Goal: Feedback & Contribution: Leave review/rating

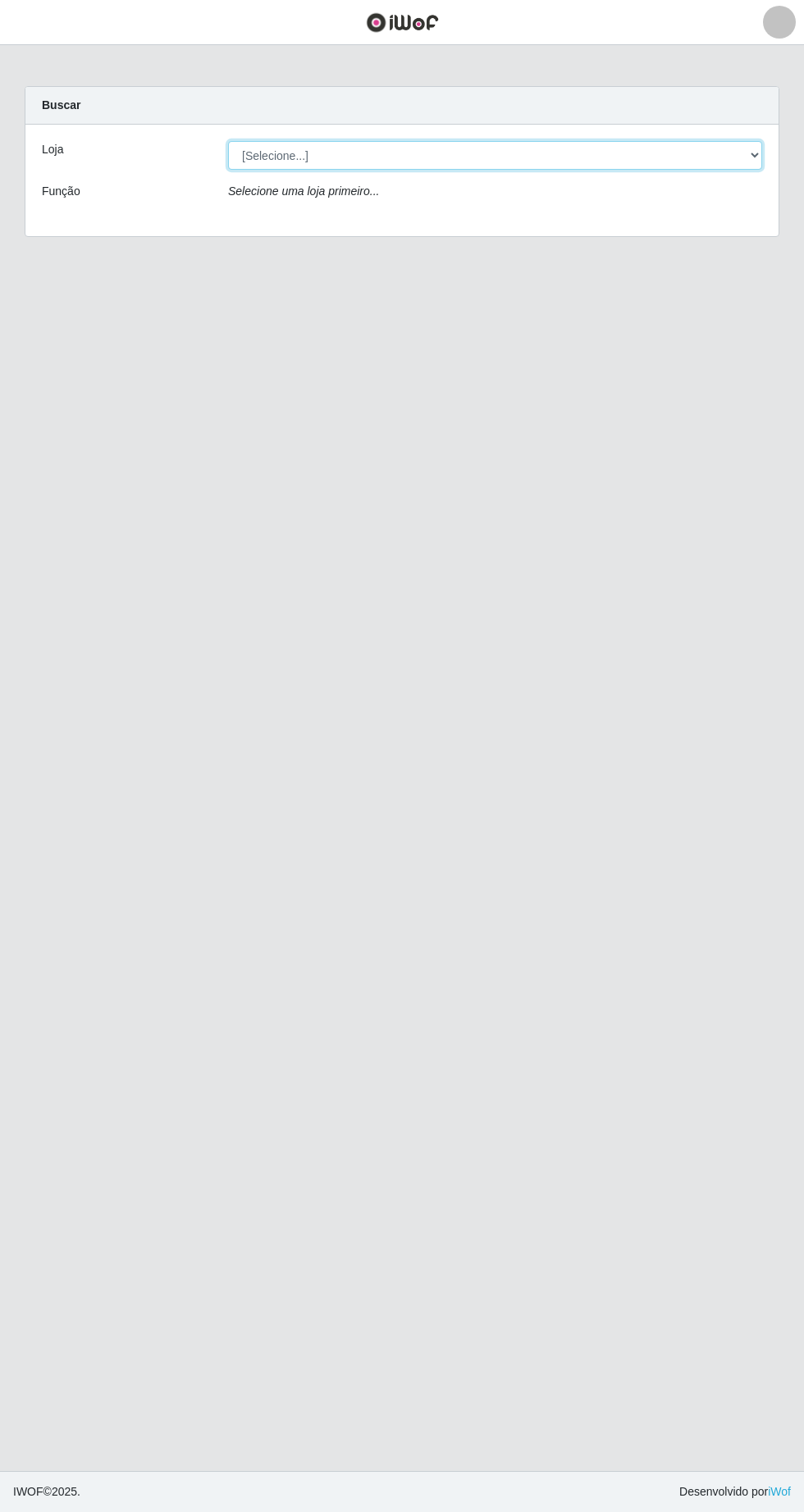
click at [316, 155] on select "[Selecione...] Extrabom - Loja 05 [GEOGRAPHIC_DATA]" at bounding box center [495, 155] width 534 height 29
select select "494"
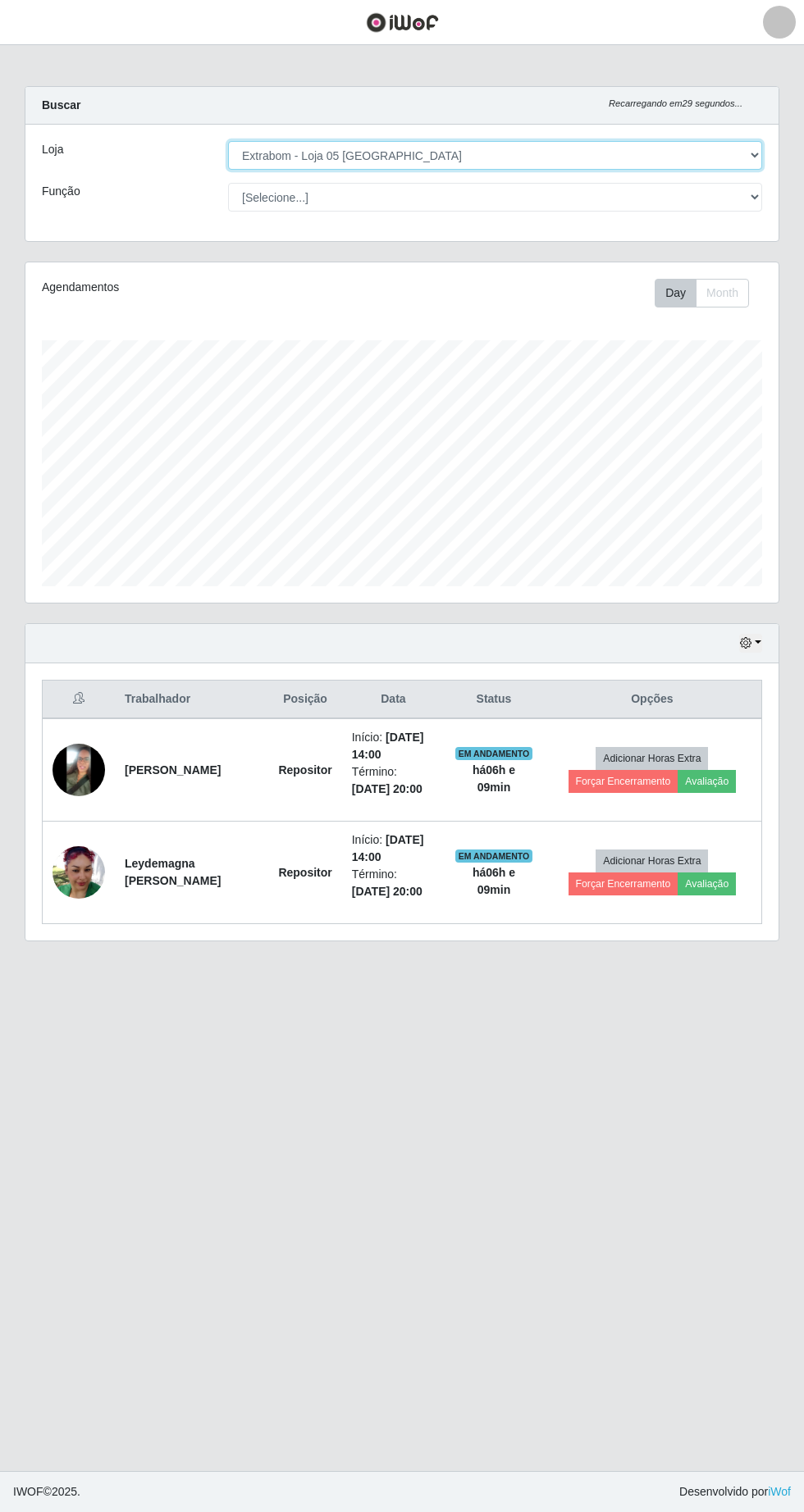
scroll to position [341, 753]
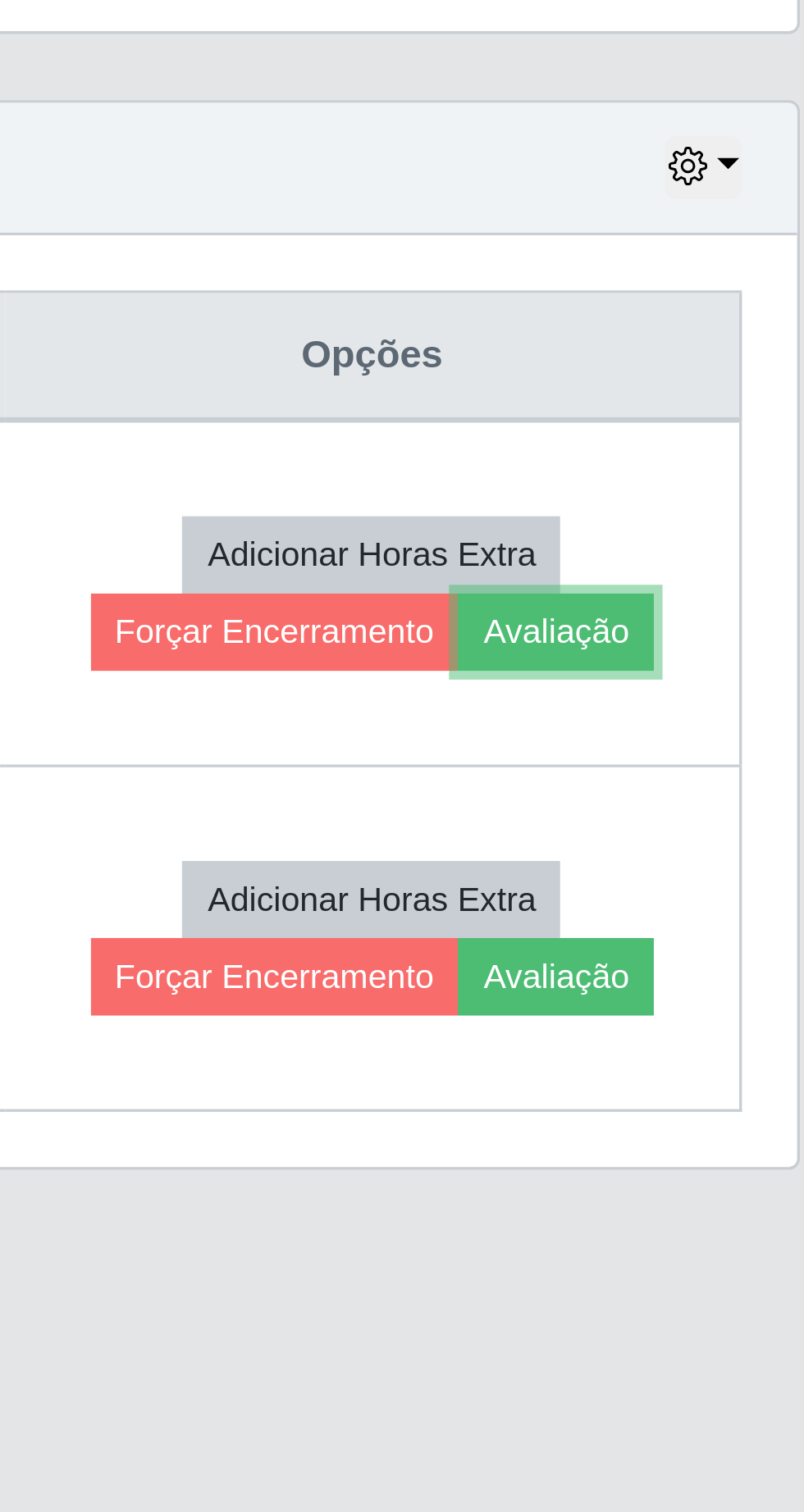
click at [726, 784] on button "Avaliação" at bounding box center [706, 781] width 58 height 23
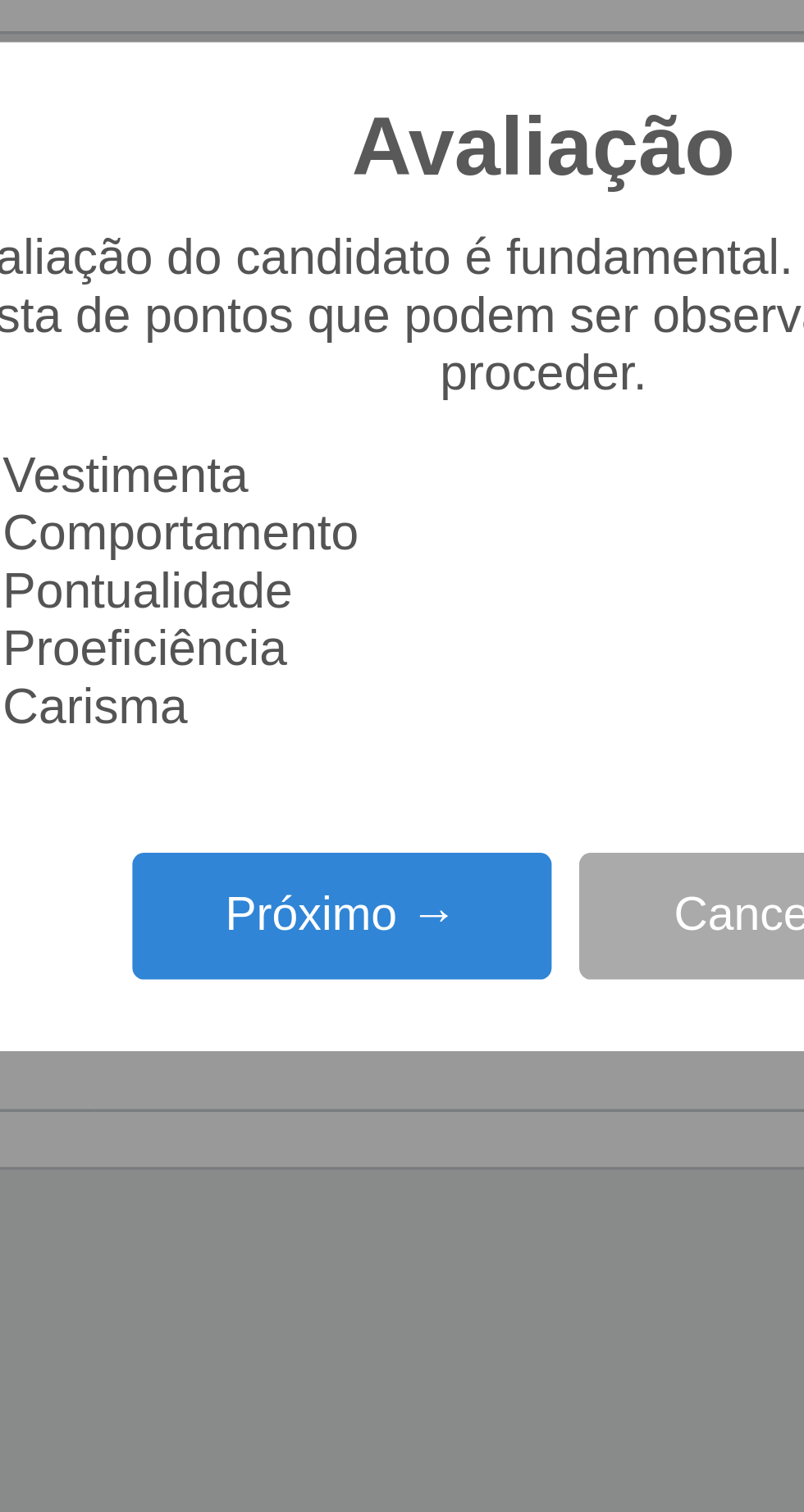
click at [312, 867] on button "Próximo →" at bounding box center [341, 867] width 125 height 38
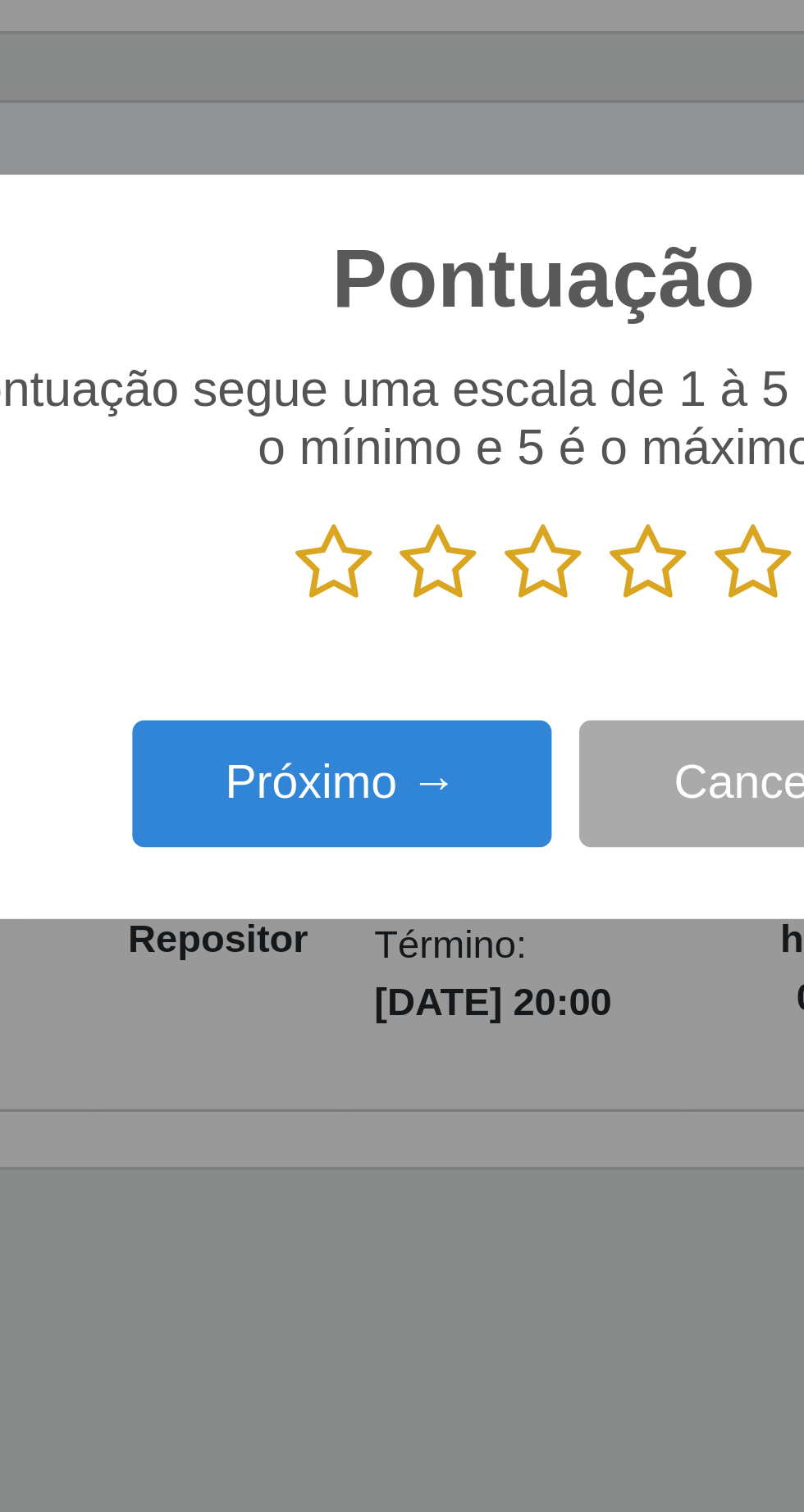
click at [466, 761] on icon at bounding box center [464, 761] width 23 height 24
click at [453, 773] on input "radio" at bounding box center [453, 773] width 0 height 0
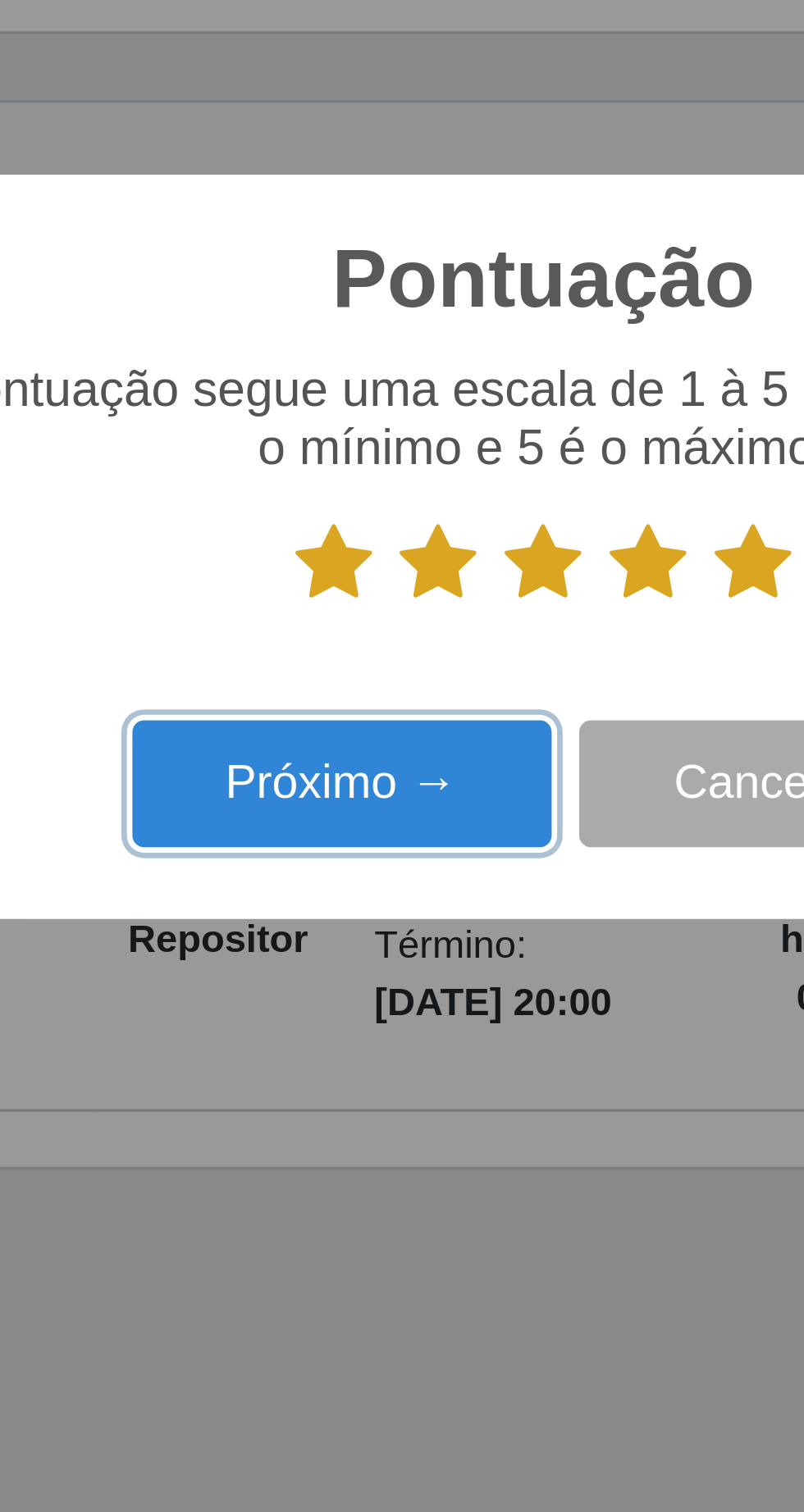
click at [310, 827] on button "Próximo →" at bounding box center [341, 827] width 125 height 38
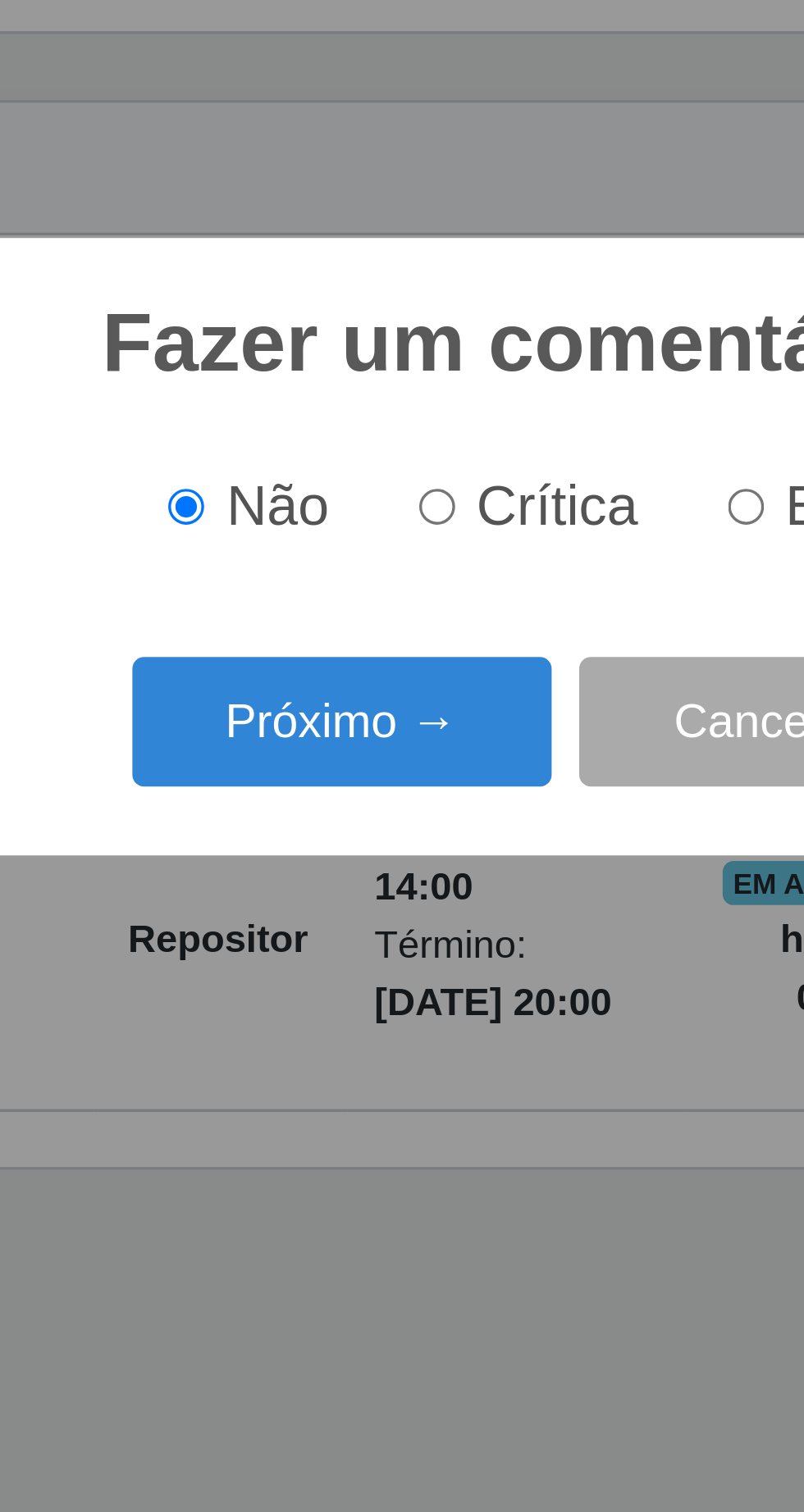
click at [457, 745] on input "Elogio" at bounding box center [462, 744] width 10 height 10
radio input "true"
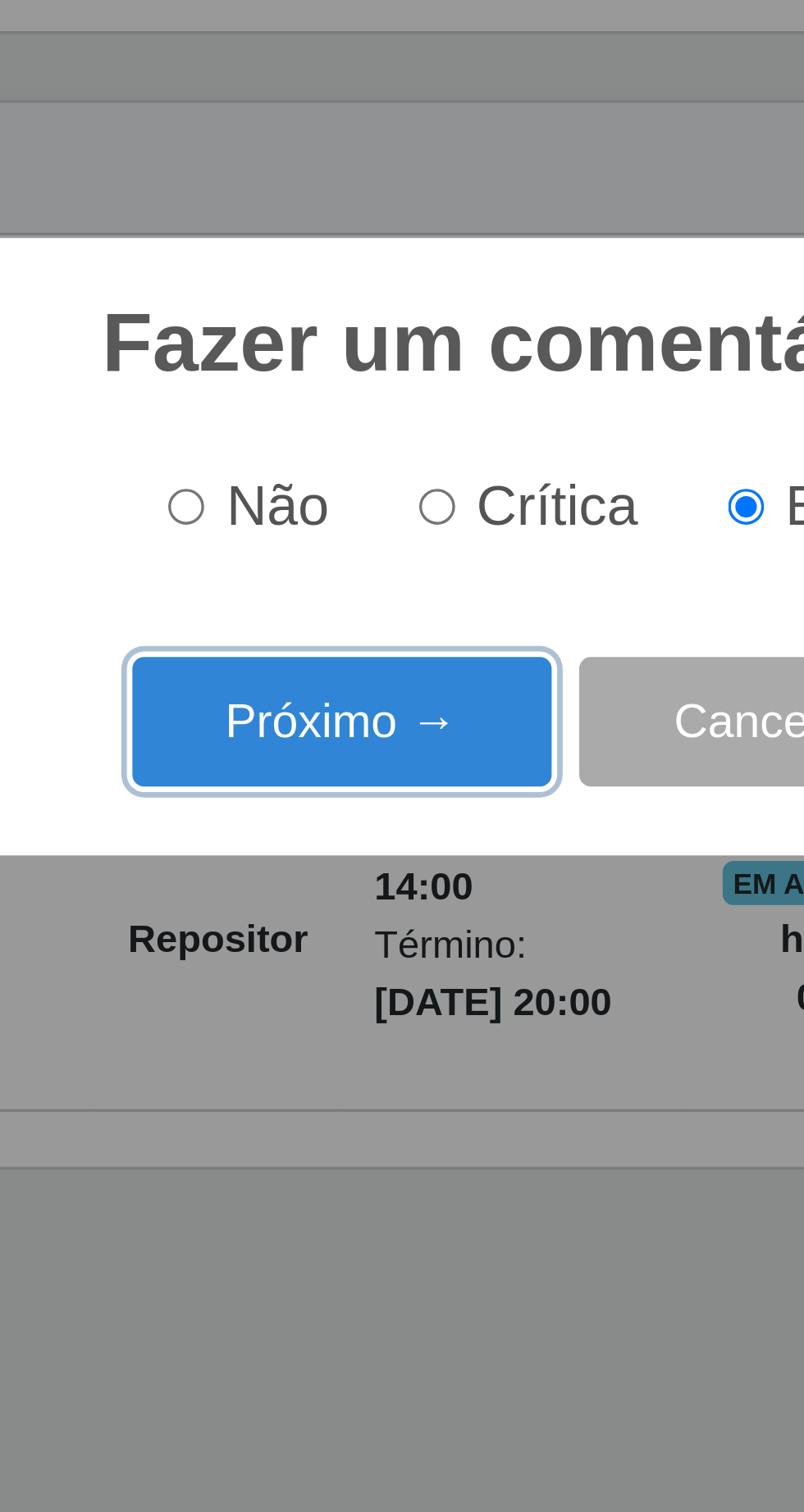
click at [324, 814] on button "Próximo →" at bounding box center [341, 808] width 125 height 38
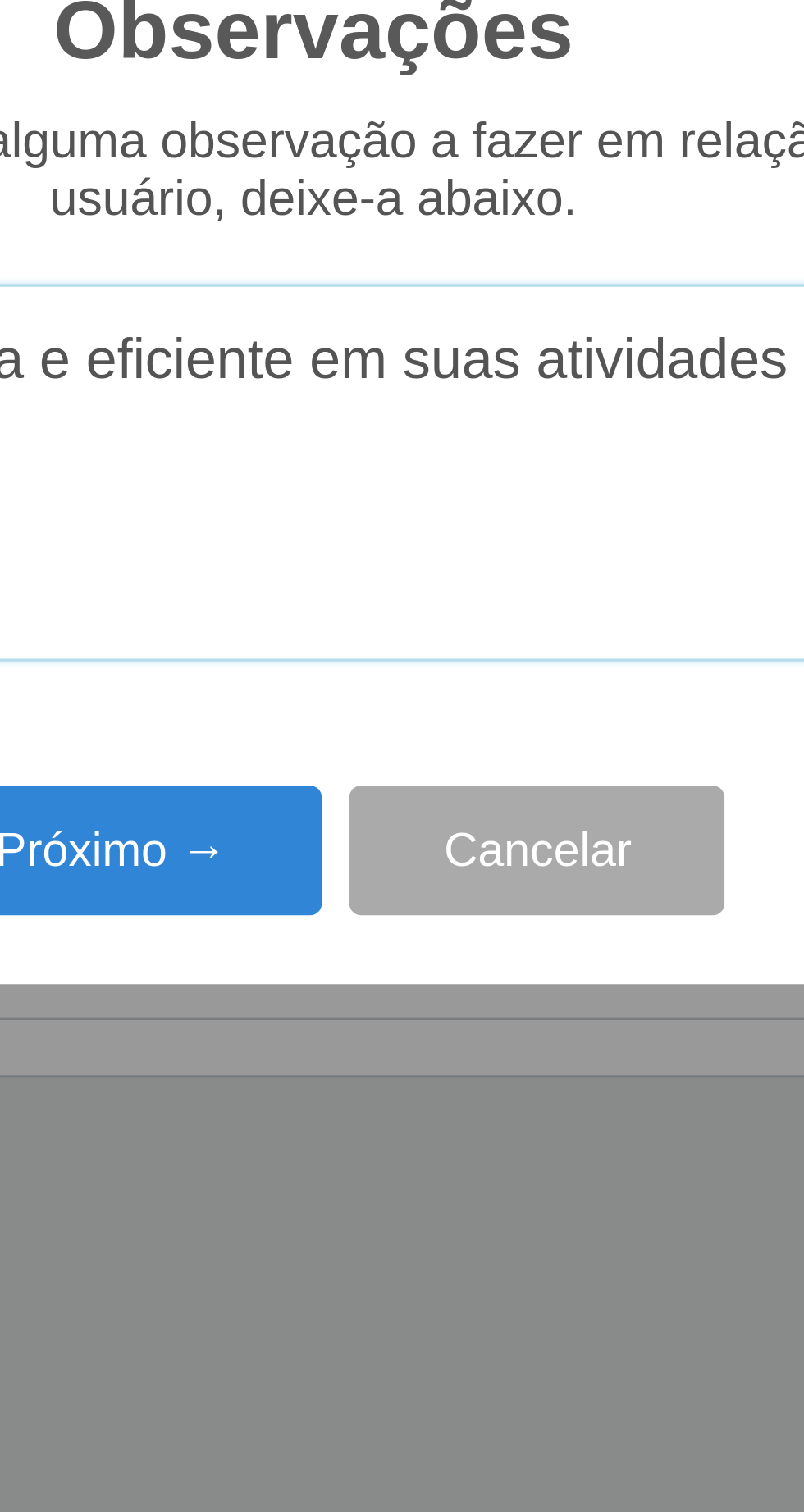
type textarea "A prestadora e eficiente em suas atividades"
click at [365, 872] on button "Próximo →" at bounding box center [341, 874] width 125 height 38
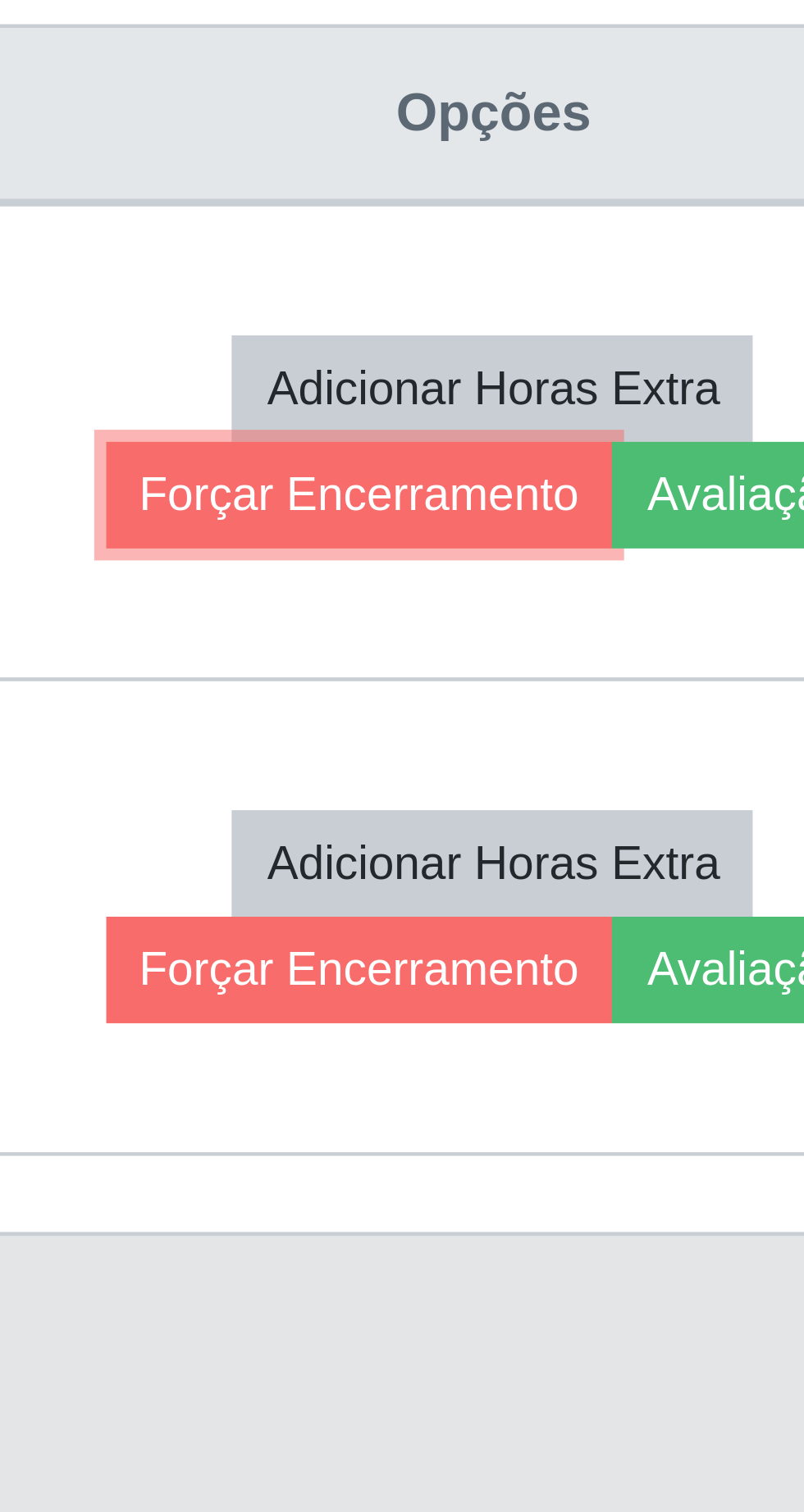
click at [628, 786] on button "Forçar Encerramento" at bounding box center [624, 781] width 110 height 23
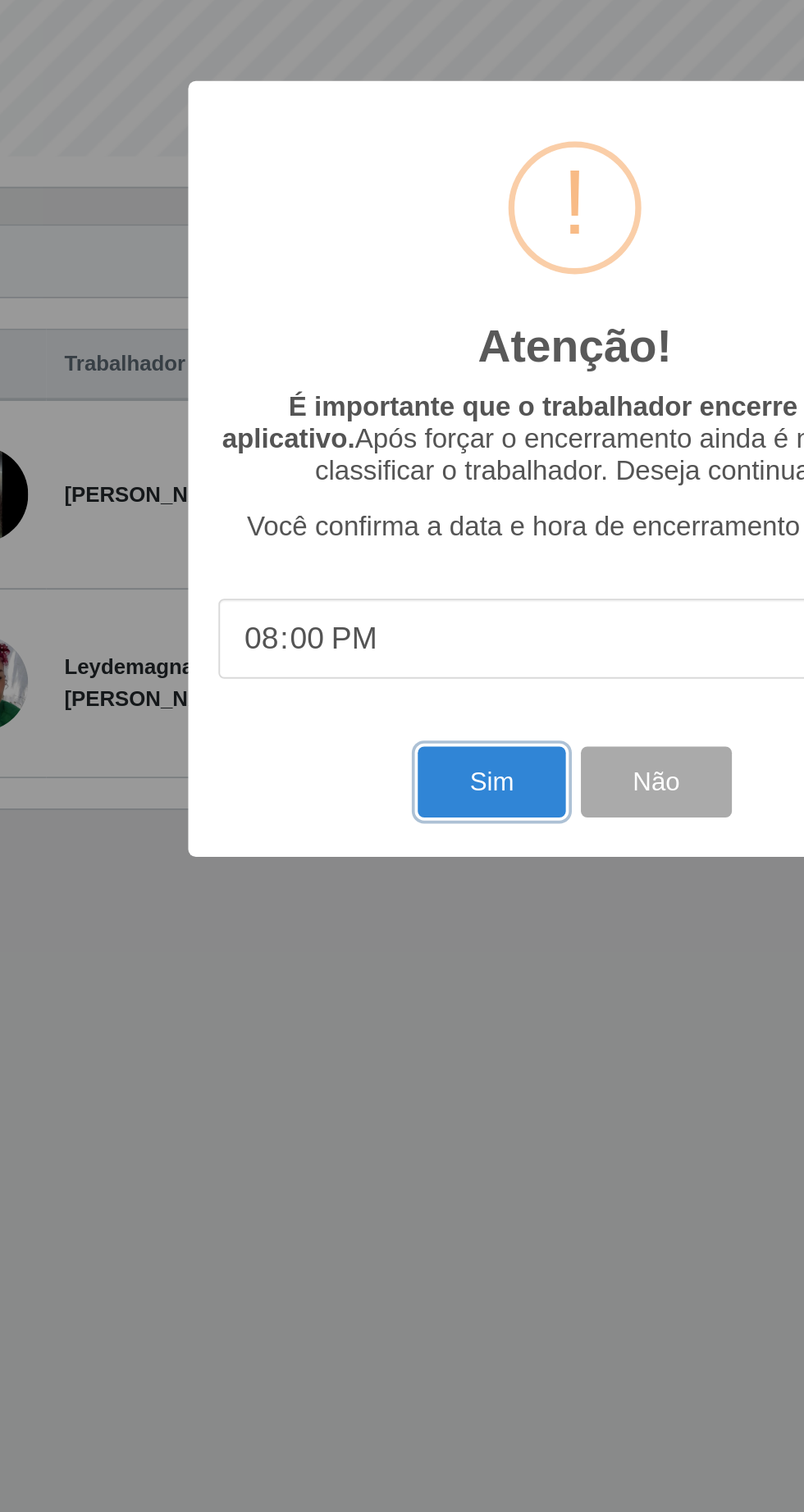
click at [347, 929] on button "Sim" at bounding box center [355, 926] width 79 height 38
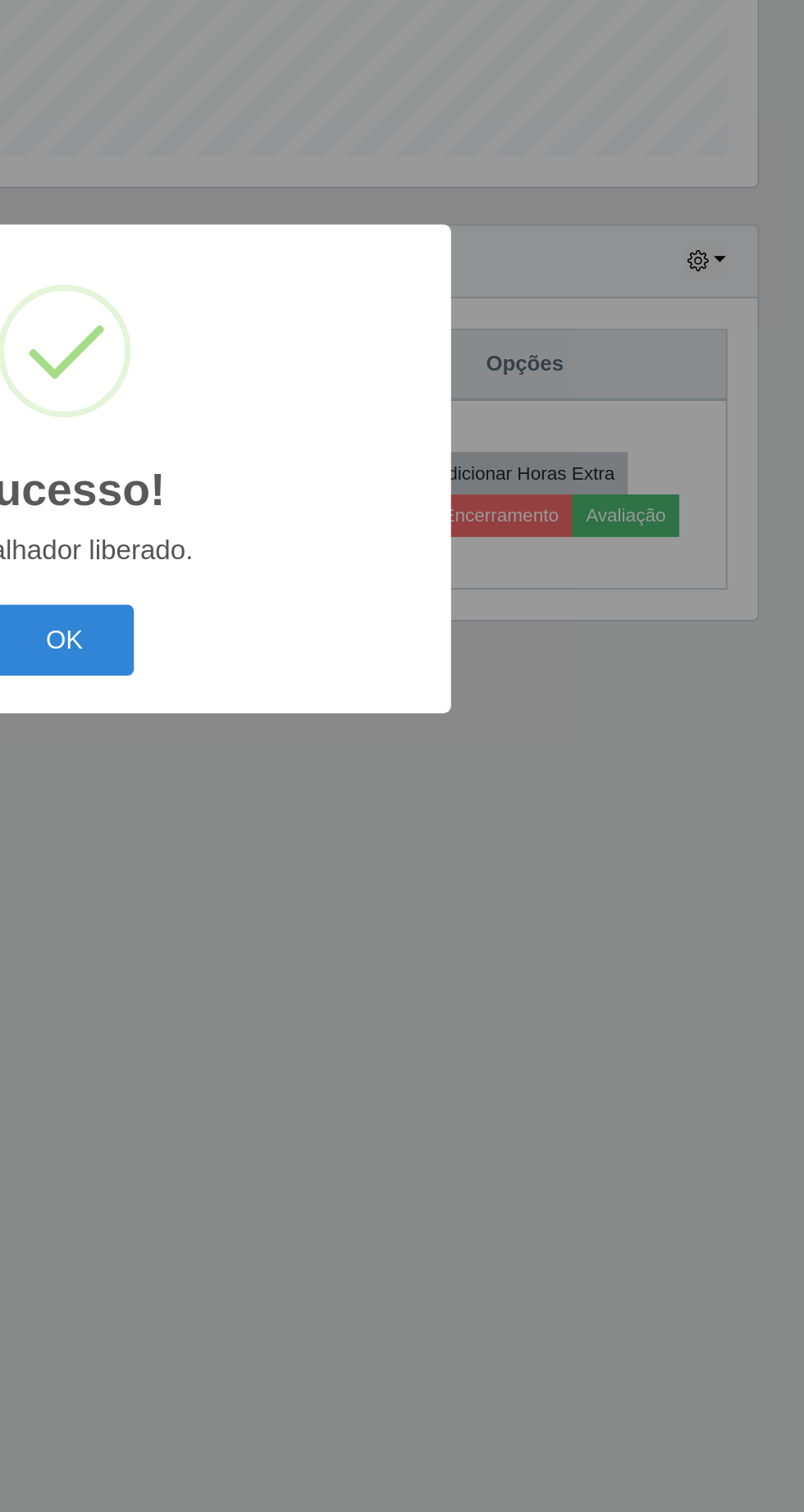
click at [400, 849] on button "OK" at bounding box center [402, 849] width 77 height 38
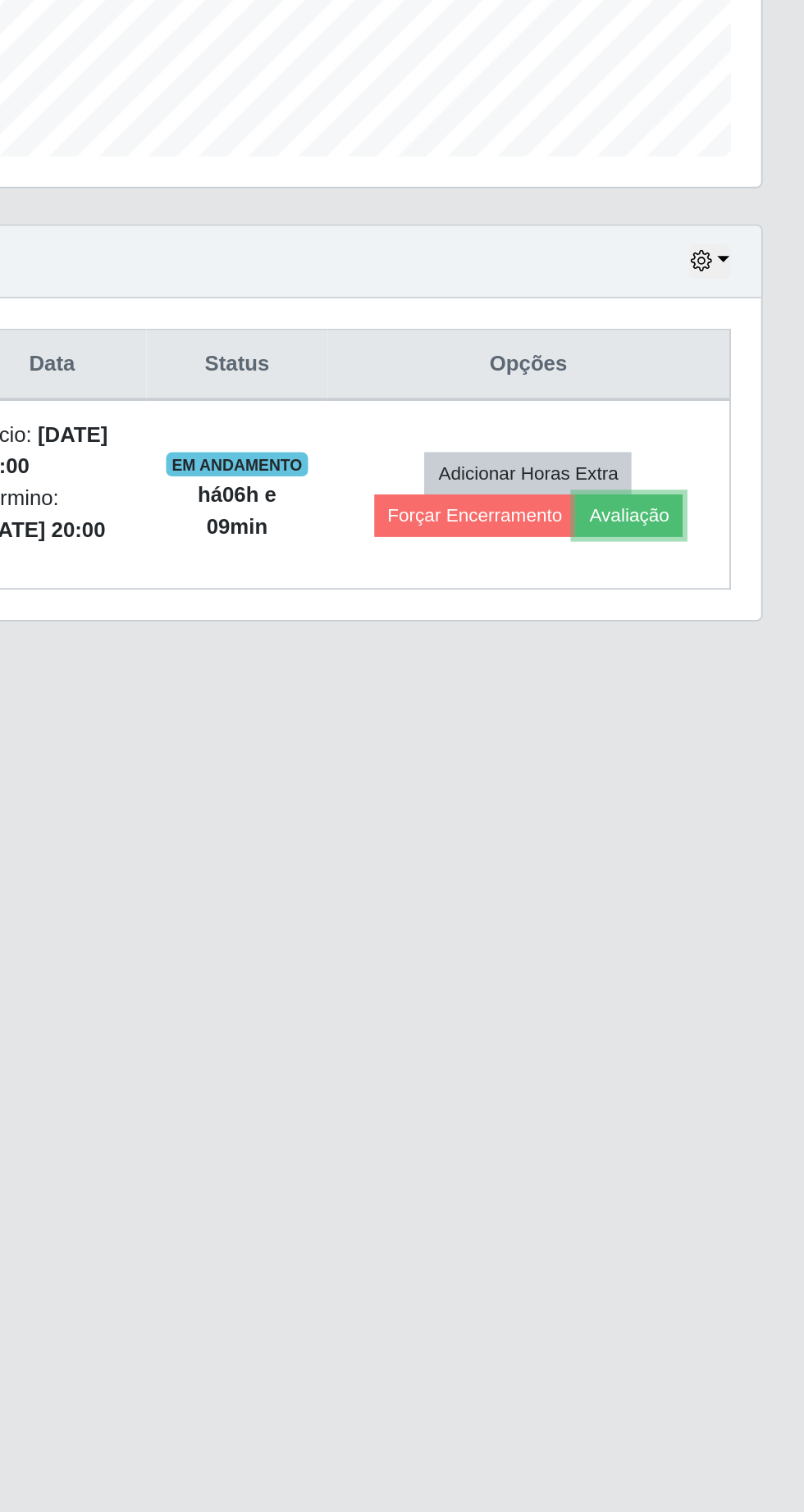
click at [724, 786] on button "Avaliação" at bounding box center [706, 781] width 58 height 23
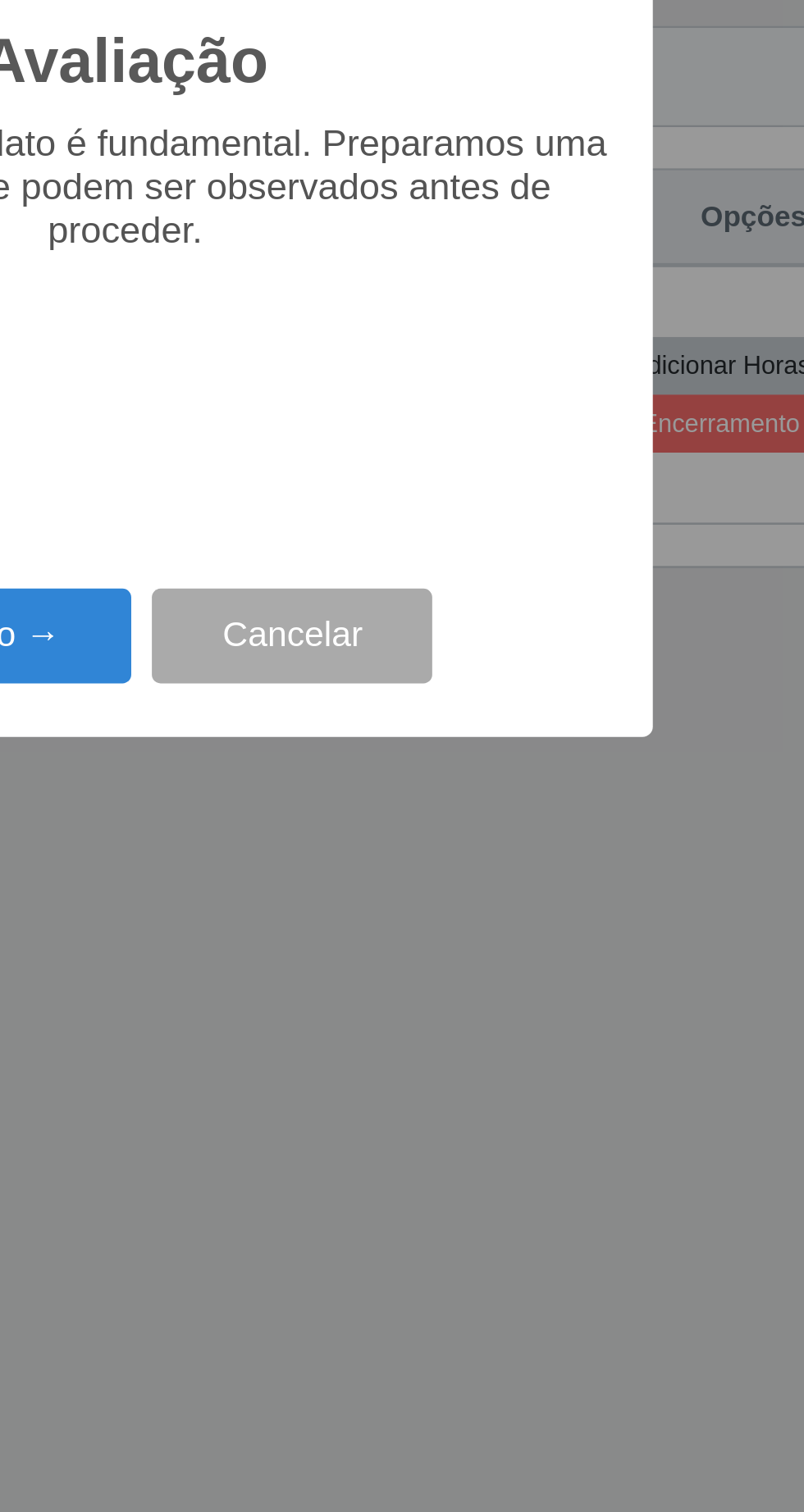
click at [388, 864] on button "Próximo →" at bounding box center [341, 867] width 125 height 38
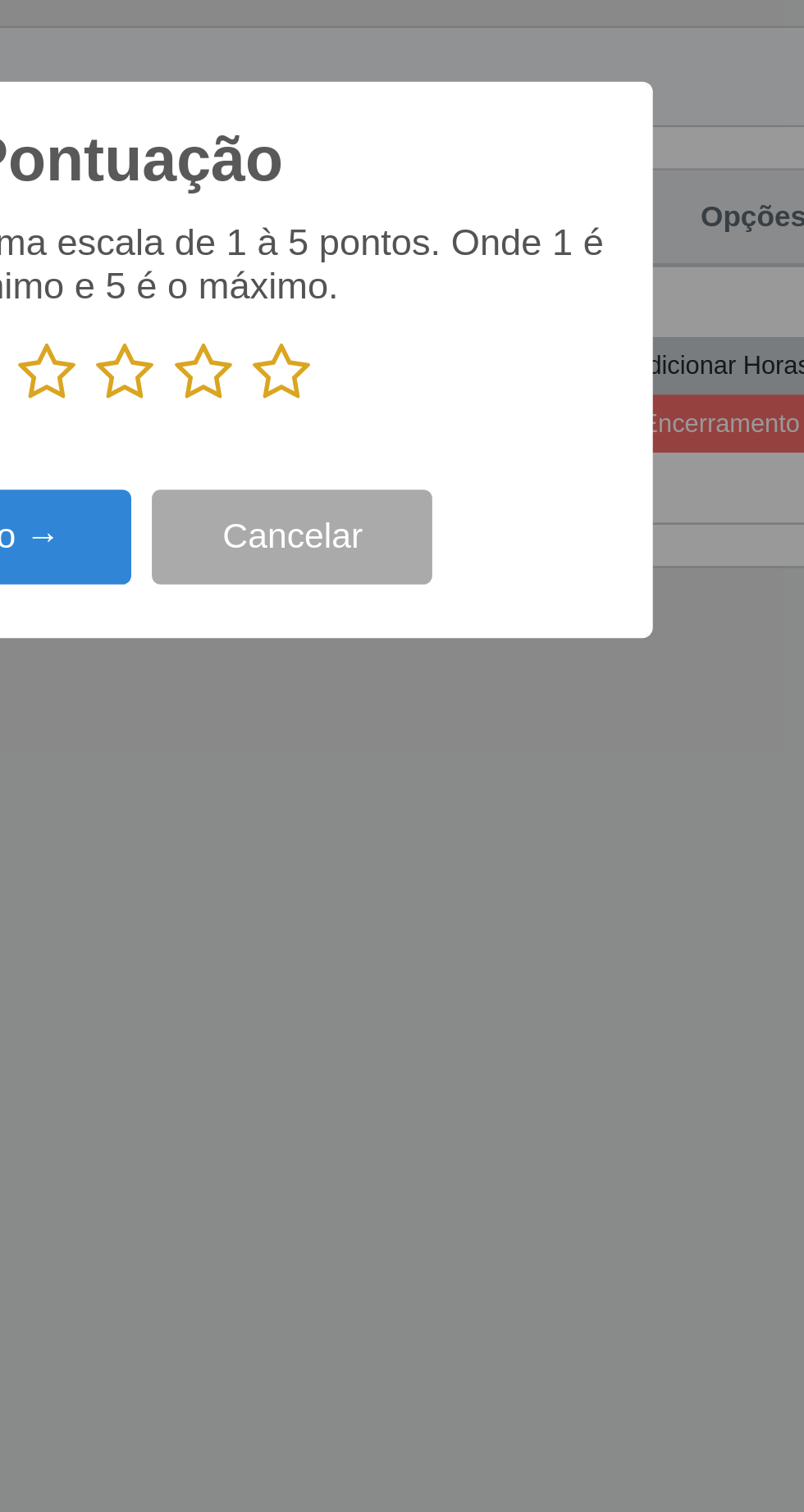
click at [472, 766] on icon at bounding box center [464, 761] width 23 height 24
click at [453, 773] on input "radio" at bounding box center [453, 773] width 0 height 0
click at [374, 828] on button "Próximo →" at bounding box center [341, 827] width 125 height 38
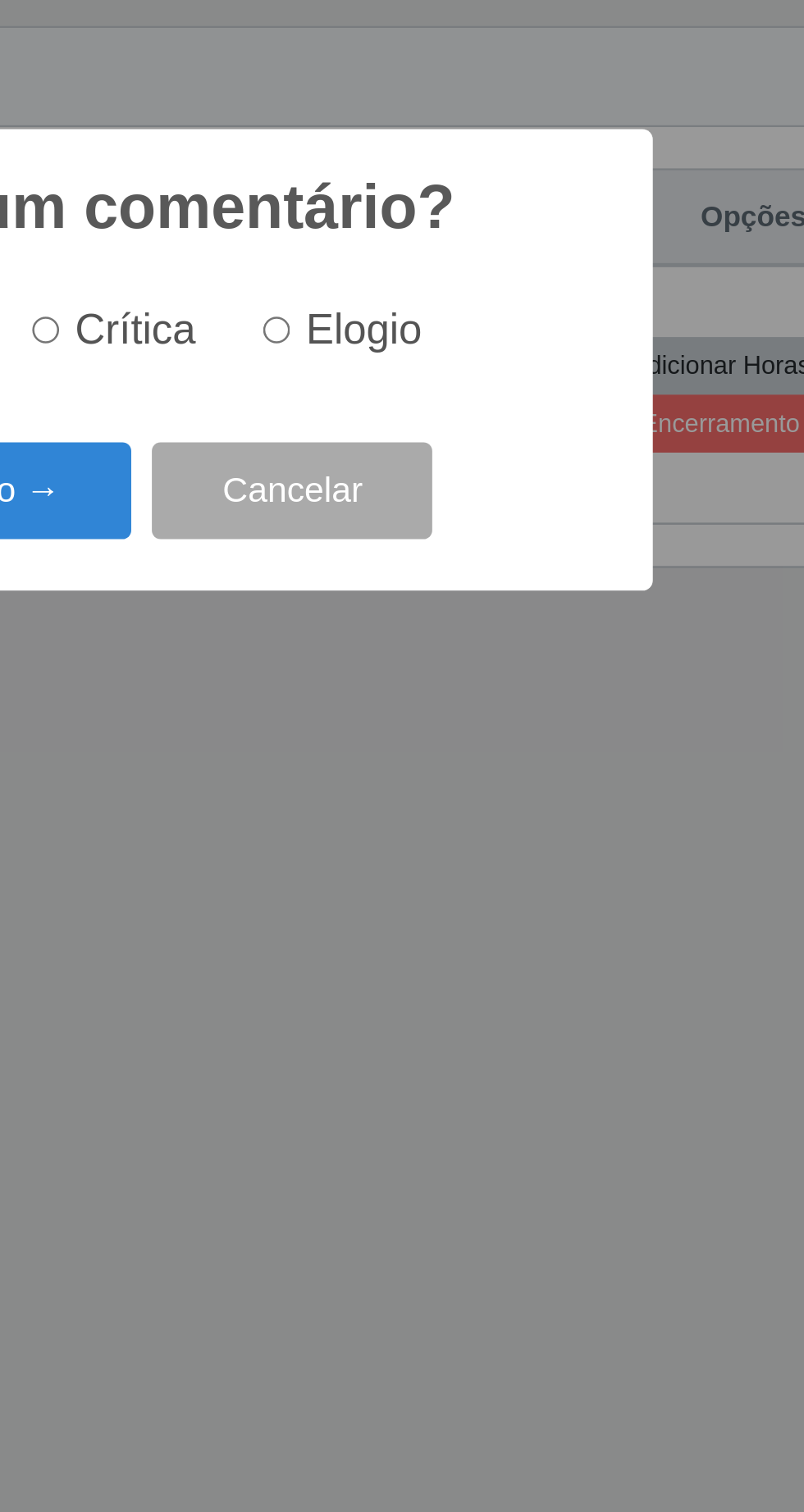
click at [468, 744] on input "Elogio" at bounding box center [462, 744] width 10 height 10
radio input "true"
click at [381, 809] on button "Próximo →" at bounding box center [341, 808] width 125 height 38
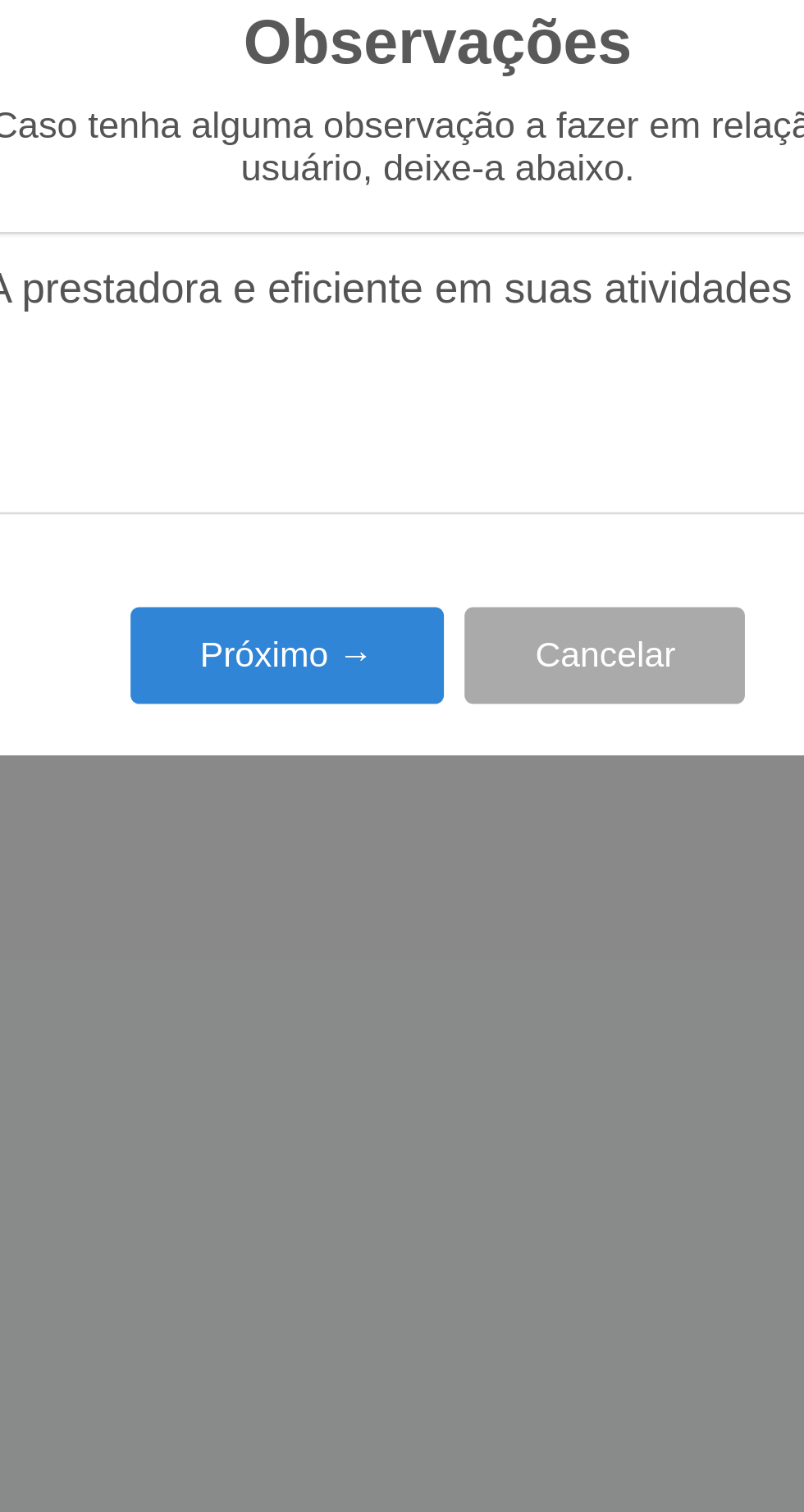
type textarea "A prestadora e eficiente em suas atividades"
click at [355, 880] on button "Próximo →" at bounding box center [341, 874] width 125 height 38
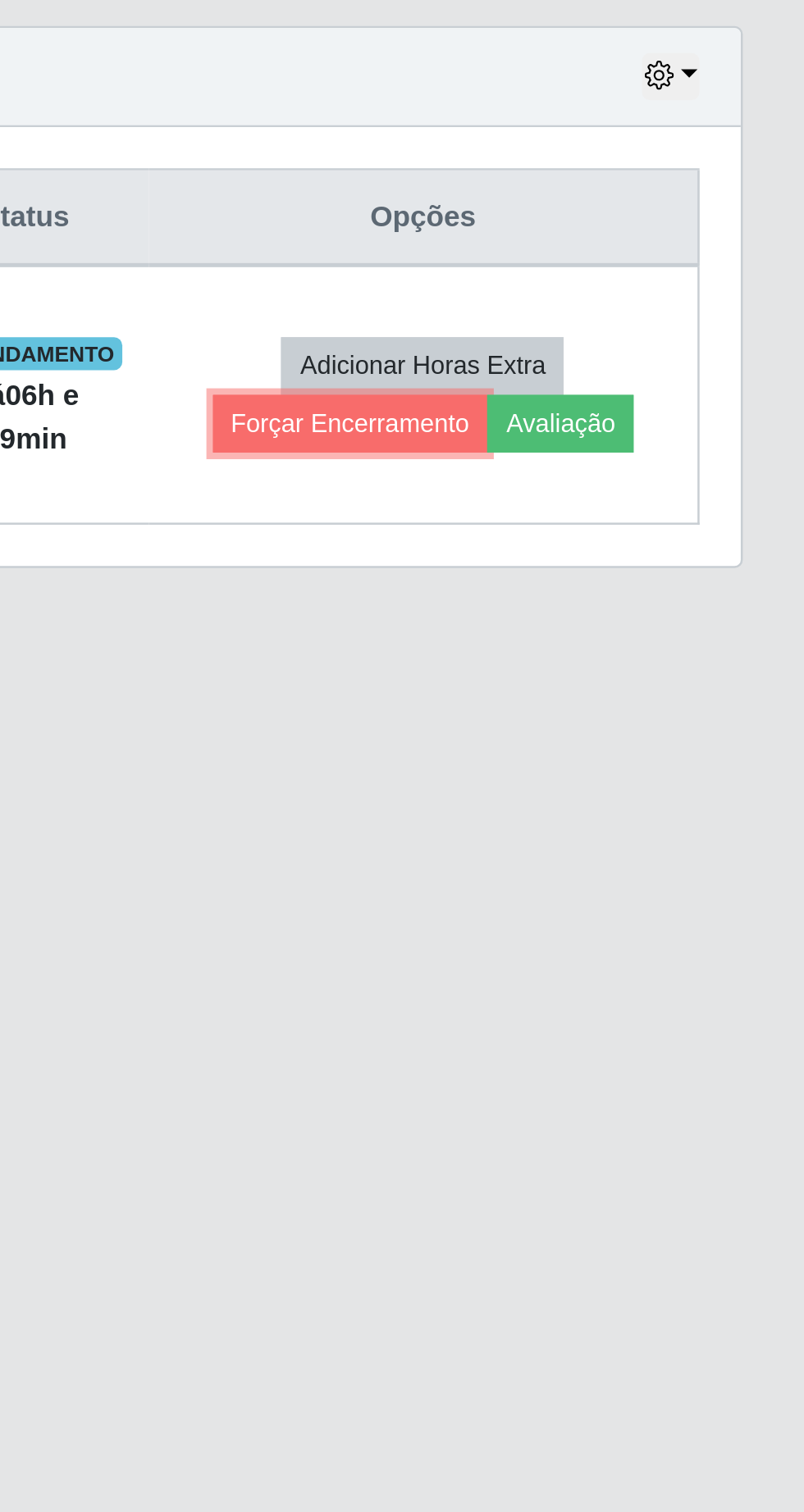
click at [606, 786] on button "Forçar Encerramento" at bounding box center [624, 781] width 110 height 23
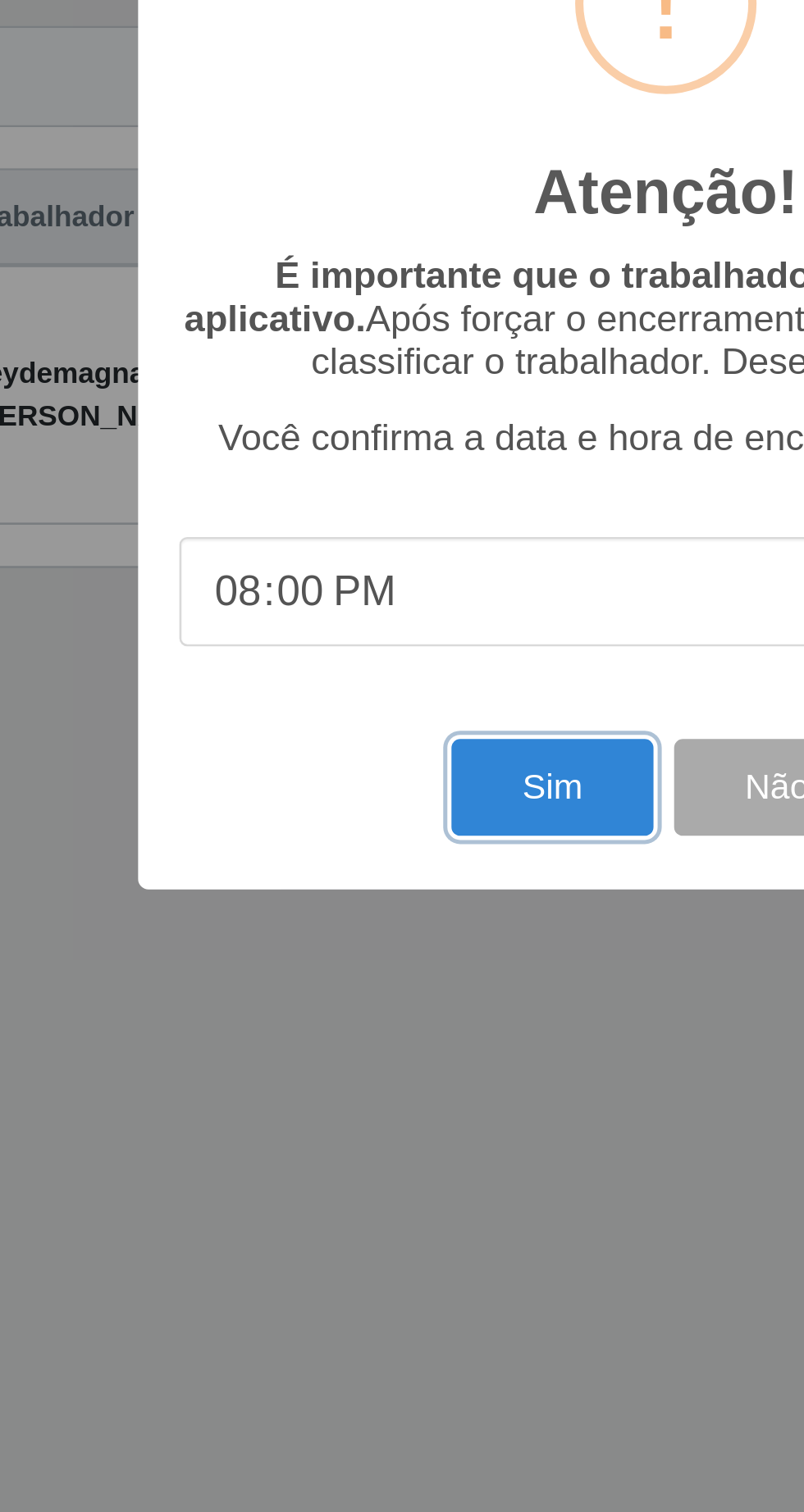
click at [338, 930] on button "Sim" at bounding box center [355, 926] width 79 height 38
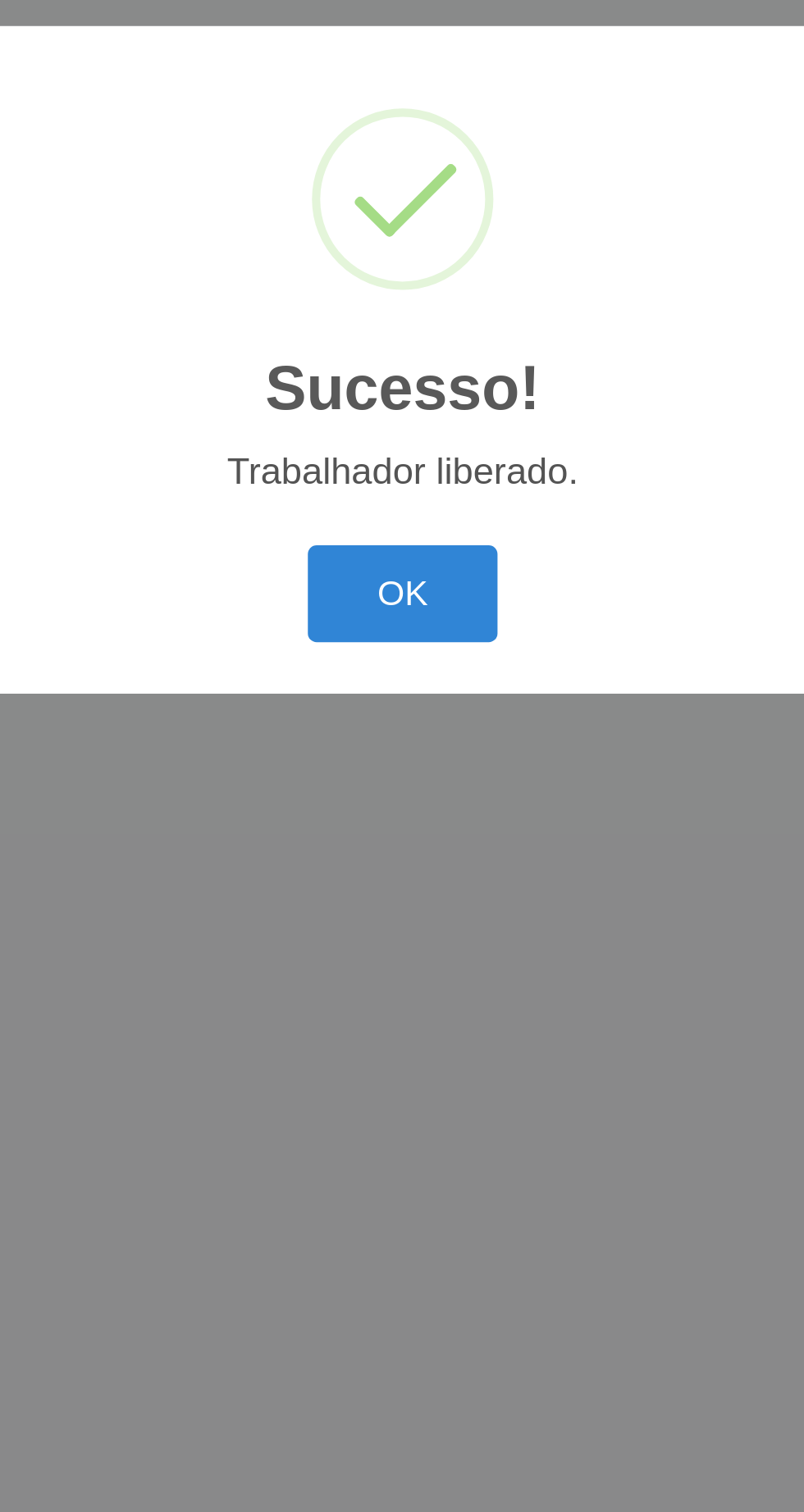
click at [405, 849] on button "OK" at bounding box center [402, 849] width 77 height 38
